Goal: Task Accomplishment & Management: Use online tool/utility

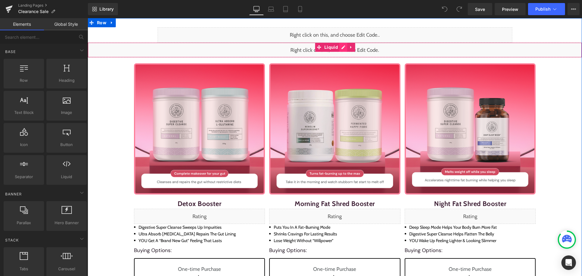
click at [338, 49] on div "Liquid" at bounding box center [335, 49] width 494 height 15
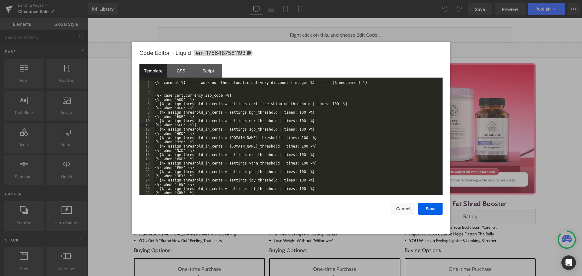
click at [264, 125] on div "{%- comment %} ----- work out the automatic-delivery discount (integer %) -----…" at bounding box center [297, 142] width 286 height 123
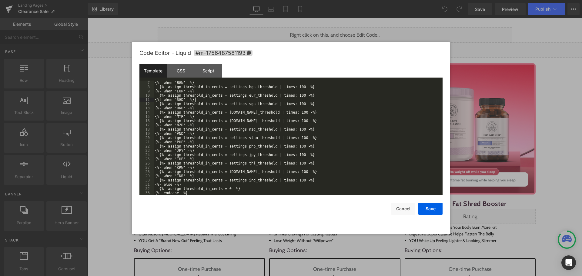
scroll to position [25, 0]
click at [407, 207] on button "Cancel" at bounding box center [403, 209] width 24 height 12
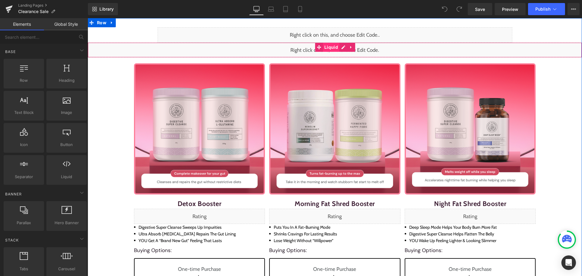
click at [323, 47] on span "Liquid" at bounding box center [331, 47] width 17 height 9
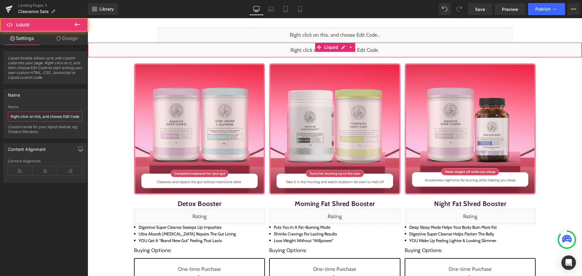
click at [61, 118] on input "Right click on this, and choose Edit Code." at bounding box center [45, 116] width 75 height 10
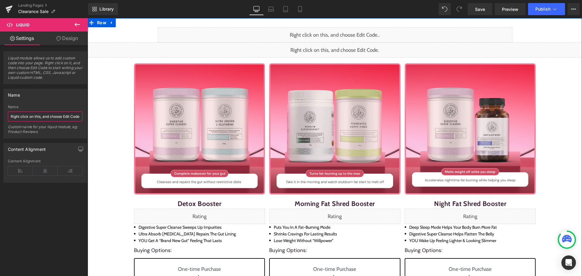
click at [341, 47] on div "Liquid" at bounding box center [335, 49] width 494 height 15
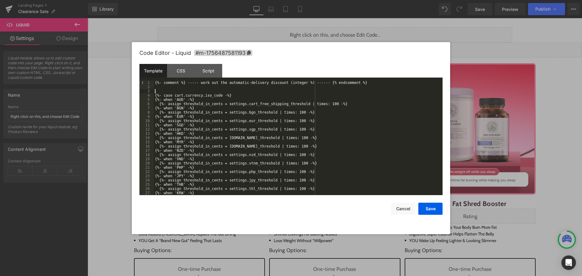
click at [254, 90] on div "{%- comment %} ----- work out the automatic-delivery discount (integer %) -----…" at bounding box center [297, 142] width 286 height 123
click at [268, 113] on div "{%- comment %} ----- work out the automatic-delivery discount (integer %) -----…" at bounding box center [297, 142] width 286 height 123
click at [401, 207] on button "Cancel" at bounding box center [403, 209] width 24 height 12
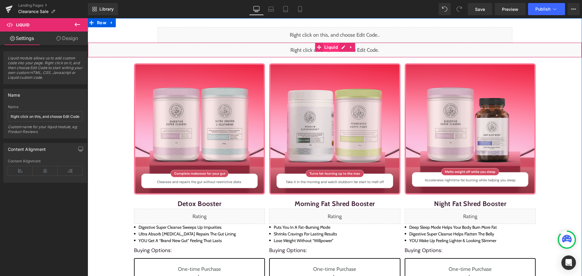
click at [327, 46] on span "Liquid" at bounding box center [331, 47] width 17 height 9
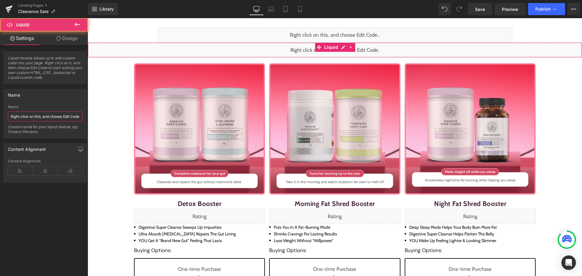
click at [43, 116] on input "Right click on this, and choose Edit Code." at bounding box center [45, 116] width 75 height 10
paste input "bgn_threshold"
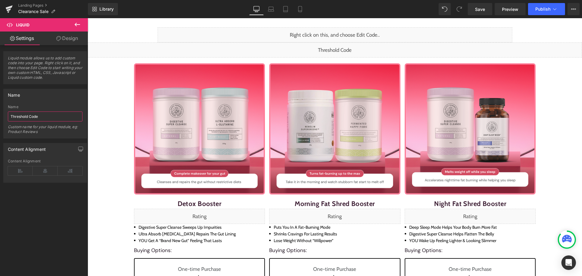
type input "Threshold Code"
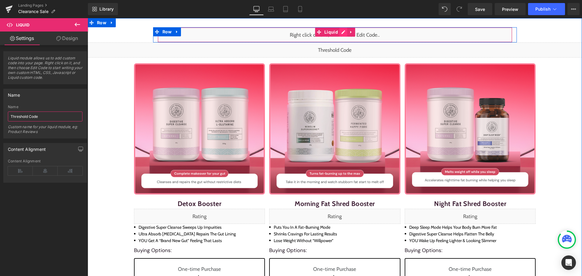
click at [342, 33] on div "Liquid" at bounding box center [335, 34] width 354 height 15
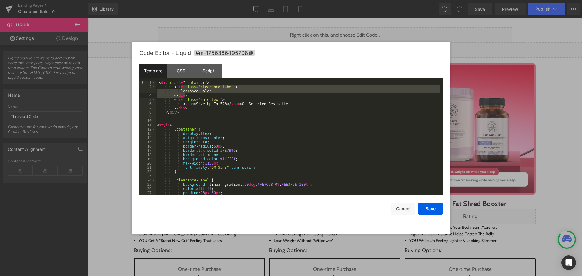
drag, startPoint x: 180, startPoint y: 89, endPoint x: 210, endPoint y: 87, distance: 30.1
click at [210, 88] on div "< div class = "container" > < div class = "clearance-label" > Clearance Sale: <…" at bounding box center [297, 142] width 284 height 123
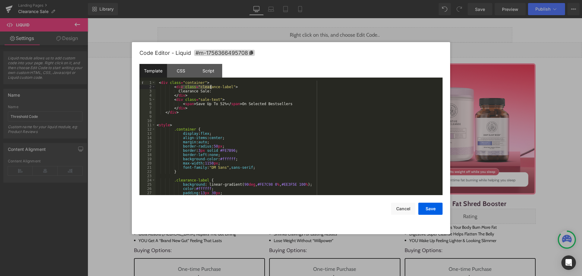
click at [210, 87] on div "< div class = "container" > < div class = "clearance-label" > Clearance Sale: <…" at bounding box center [297, 138] width 284 height 115
click at [211, 90] on div "< div class = "container" > < div class = "clearance-label" > Clearance Sale: <…" at bounding box center [297, 142] width 284 height 123
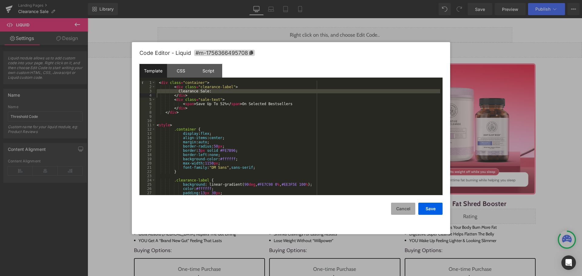
drag, startPoint x: 402, startPoint y: 207, endPoint x: 270, endPoint y: 86, distance: 179.0
click at [402, 207] on button "Cancel" at bounding box center [403, 209] width 24 height 12
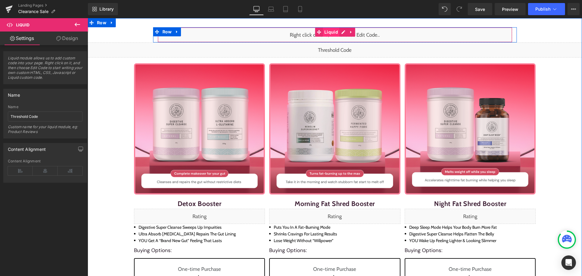
click at [327, 34] on span "Liquid" at bounding box center [331, 32] width 17 height 9
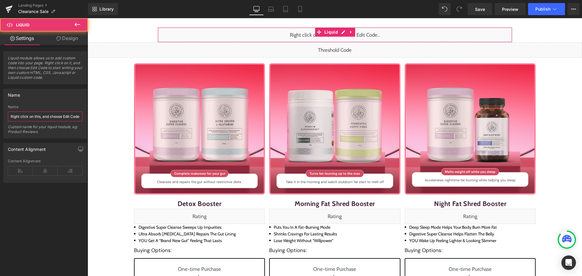
click at [45, 118] on input "Right click on this, and choose Edit Code.." at bounding box center [45, 116] width 75 height 10
paste input "Clearance Sale:"
type input "Clearance Sale Bar"
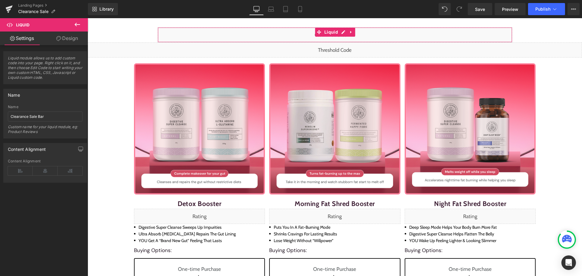
click at [44, 213] on div "Liquid module allows us to add custom code into your page. Right click on it, a…" at bounding box center [45, 162] width 91 height 234
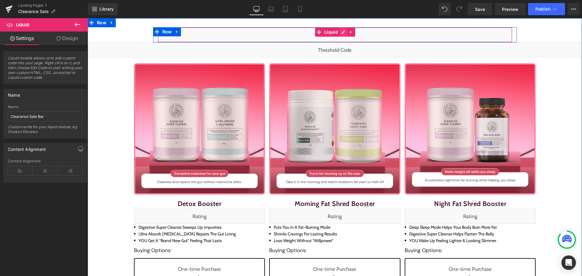
click at [341, 35] on div "Liquid" at bounding box center [335, 34] width 354 height 15
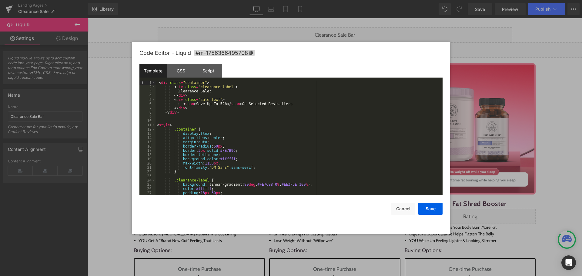
scroll to position [36, 0]
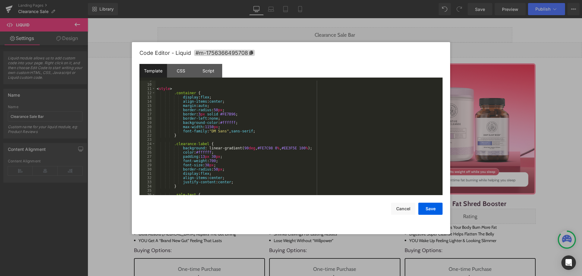
click at [204, 164] on div "< style > .container { display : flex ; align-items : center ; margin : auto ; …" at bounding box center [297, 139] width 284 height 123
click at [296, 121] on div "< style > .container { display : flex ; align-items : center ; margin : auto ; …" at bounding box center [297, 139] width 284 height 123
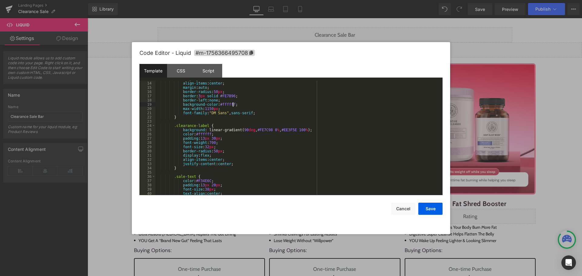
scroll to position [73, 0]
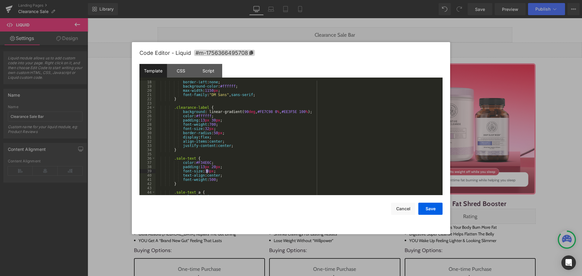
click at [206, 171] on div "border-left : none ; background-color : #ffffff ; max-width : 1150 px ; font-fa…" at bounding box center [297, 141] width 284 height 123
click at [259, 152] on div "border-left : none ; background-color : #ffffff ; max-width : 1150 px ; font-fa…" at bounding box center [297, 141] width 284 height 123
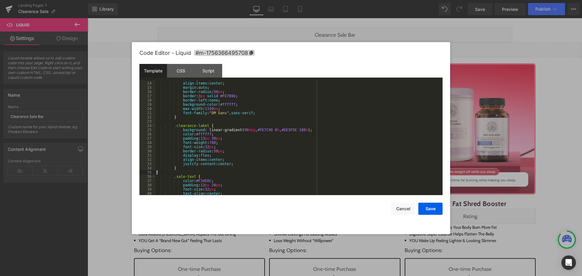
scroll to position [55, 0]
drag, startPoint x: 210, startPoint y: 107, endPoint x: 214, endPoint y: 133, distance: 26.4
click at [210, 107] on div "display : flex ; align-items : center ; margin : auto ; border-radius : 50 px ;…" at bounding box center [297, 138] width 284 height 123
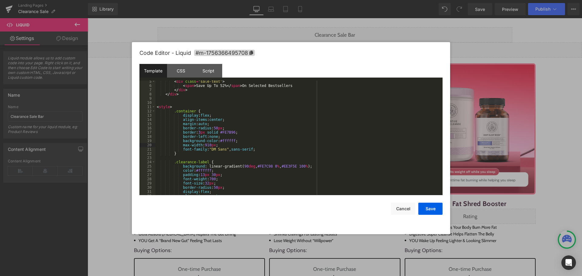
click at [286, 128] on div "< div class = "sale-text" > < span > Save Up To 52% </ span > On Selected Bests…" at bounding box center [297, 140] width 284 height 123
click at [431, 206] on button "Save" at bounding box center [430, 209] width 24 height 12
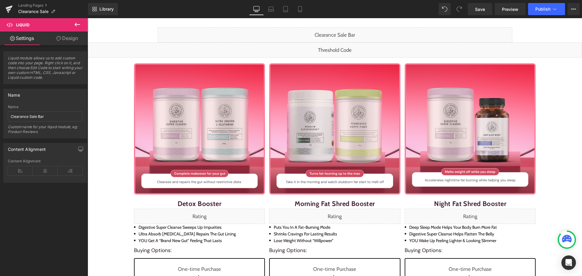
click at [480, 18] on div "Library Desktop Desktop Laptop Tablet Mobile Save Preview Publish Scheduled Vie…" at bounding box center [335, 9] width 494 height 18
click at [480, 14] on link "Save" at bounding box center [479, 9] width 25 height 12
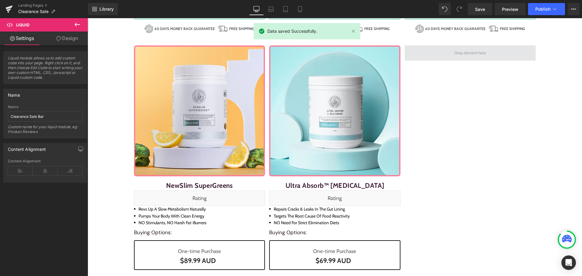
scroll to position [848, 0]
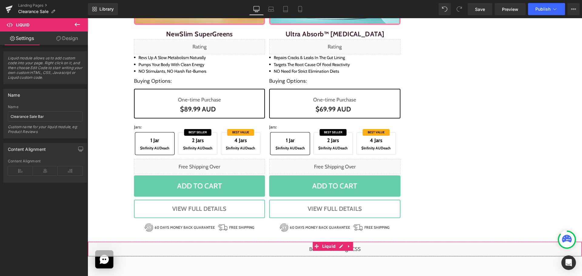
click at [338, 246] on div "Liquid" at bounding box center [335, 248] width 494 height 15
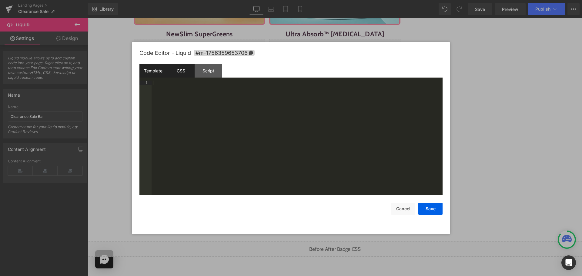
click at [186, 75] on div "CSS" at bounding box center [181, 71] width 28 height 14
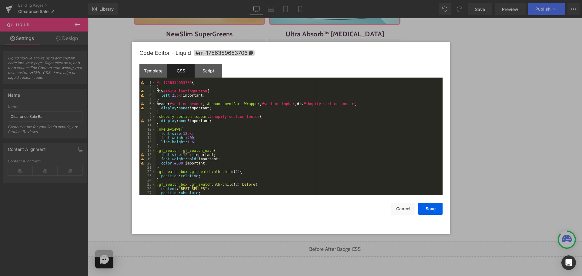
click at [170, 125] on div "#m-1756359653706 { } div #zowieFloatingButton { left : 25 px !important; } head…" at bounding box center [297, 142] width 284 height 123
click at [167, 124] on div "#m-1756359653706 { } div #zowieFloatingButton { left : 25 px !important; } head…" at bounding box center [297, 142] width 284 height 123
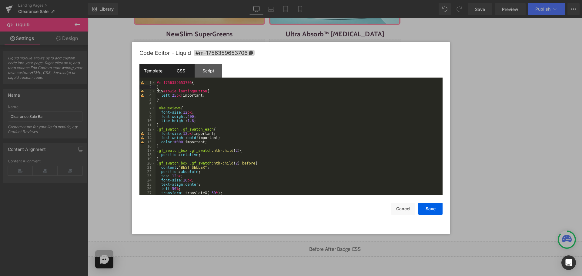
click at [156, 75] on div "Template" at bounding box center [153, 71] width 28 height 14
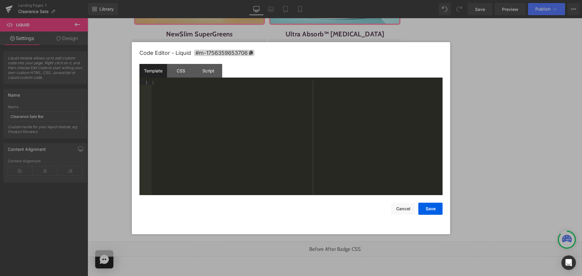
click at [195, 140] on div at bounding box center [296, 142] width 291 height 123
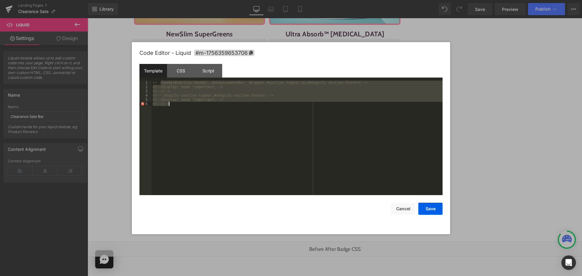
click at [195, 140] on div "<!-- header#section-header,.AnnouncementBar__Wrapper,#section-topbar,div#shopif…" at bounding box center [296, 138] width 291 height 115
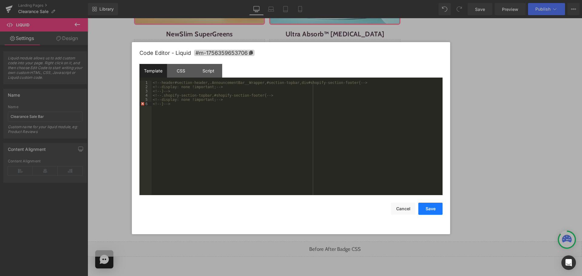
click at [433, 211] on button "Save" at bounding box center [430, 209] width 24 height 12
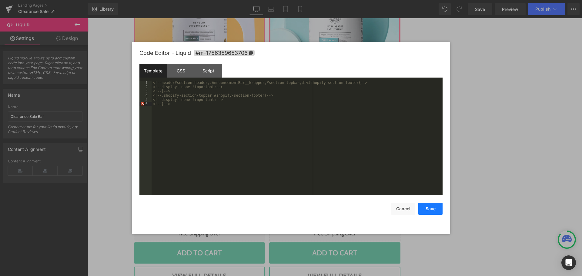
scroll to position [915, 0]
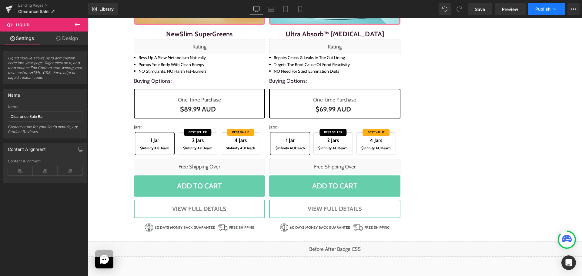
click at [544, 12] on button "Publish" at bounding box center [546, 9] width 37 height 12
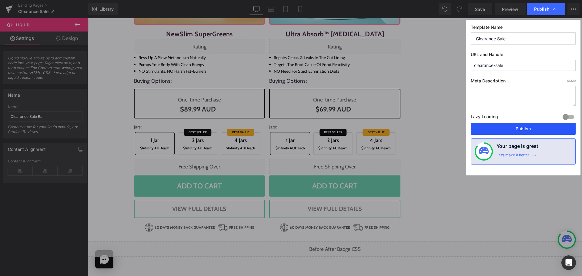
click at [526, 127] on button "Publish" at bounding box center [522, 129] width 105 height 12
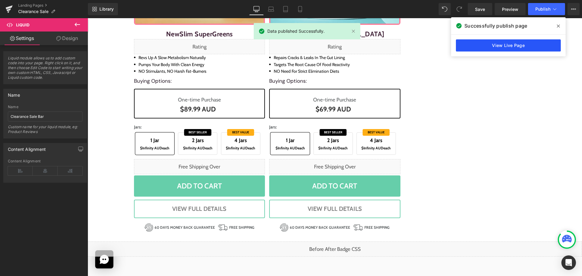
click at [503, 45] on link "View Live Page" at bounding box center [508, 45] width 105 height 12
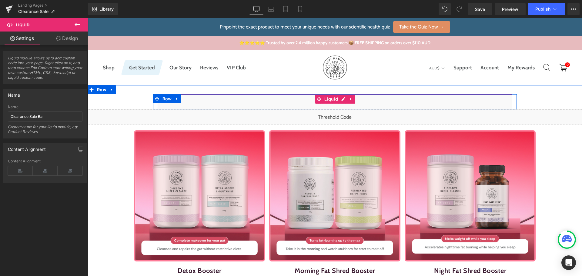
click at [340, 101] on div "Liquid" at bounding box center [335, 101] width 354 height 15
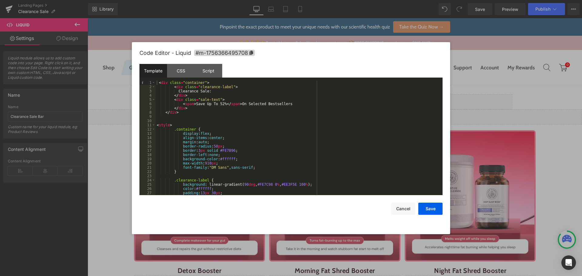
scroll to position [18, 0]
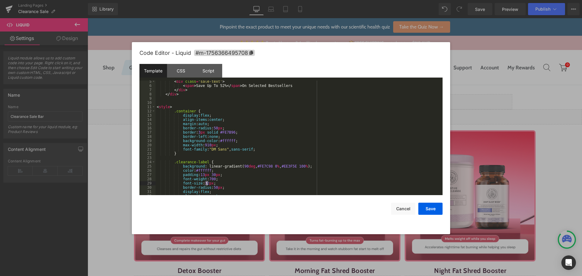
click at [207, 184] on div "< div class = "sale-text" > < span > Save Up To 52% </ span > On Selected Bests…" at bounding box center [297, 140] width 284 height 123
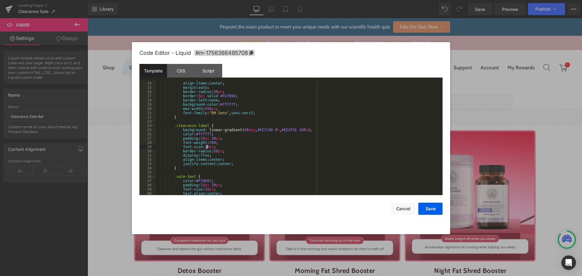
scroll to position [91, 0]
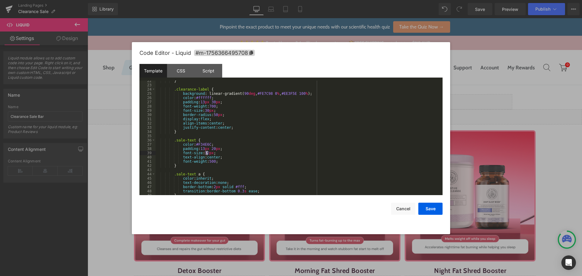
click at [206, 152] on div "} .clearance-label { background : linear-gradient( 90 deg , #FE7C98 0 % , #EE3F…" at bounding box center [297, 140] width 284 height 123
click at [231, 156] on div "} .clearance-label { background : linear-gradient( 90 deg , #FE7C98 0 % , #EE3F…" at bounding box center [297, 140] width 284 height 123
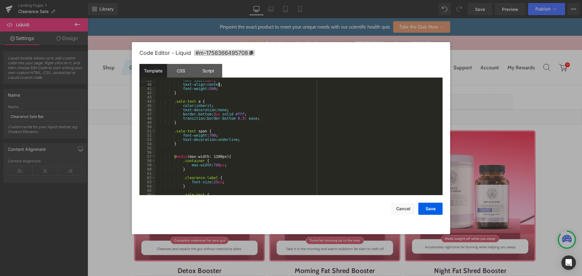
scroll to position [164, 0]
drag, startPoint x: 429, startPoint y: 207, endPoint x: 430, endPoint y: 202, distance: 5.7
click at [429, 207] on button "Save" at bounding box center [430, 209] width 24 height 12
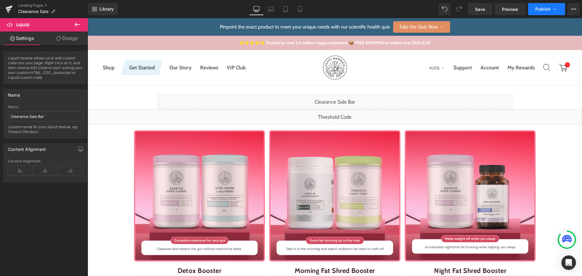
click at [543, 5] on button "Publish" at bounding box center [546, 9] width 37 height 12
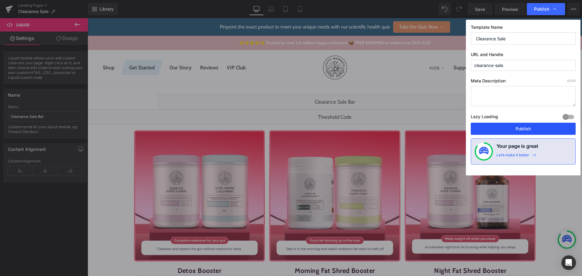
click at [526, 132] on button "Publish" at bounding box center [522, 129] width 105 height 12
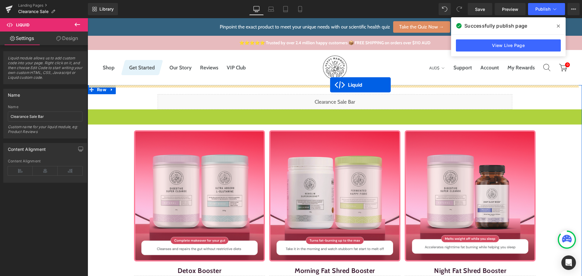
drag, startPoint x: 316, startPoint y: 113, endPoint x: 330, endPoint y: 85, distance: 31.7
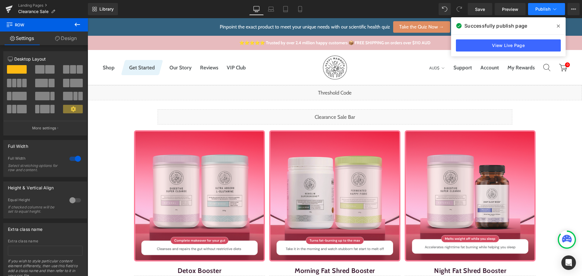
click at [537, 11] on span "Publish" at bounding box center [542, 9] width 15 height 5
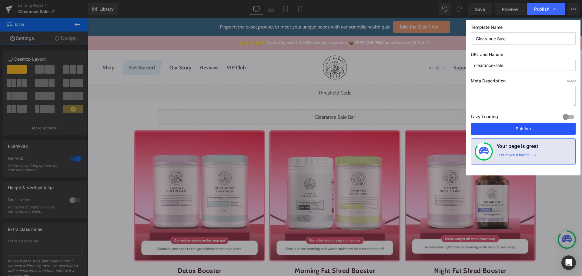
click at [523, 132] on button "Publish" at bounding box center [522, 129] width 105 height 12
